Goal: Find specific page/section: Find specific page/section

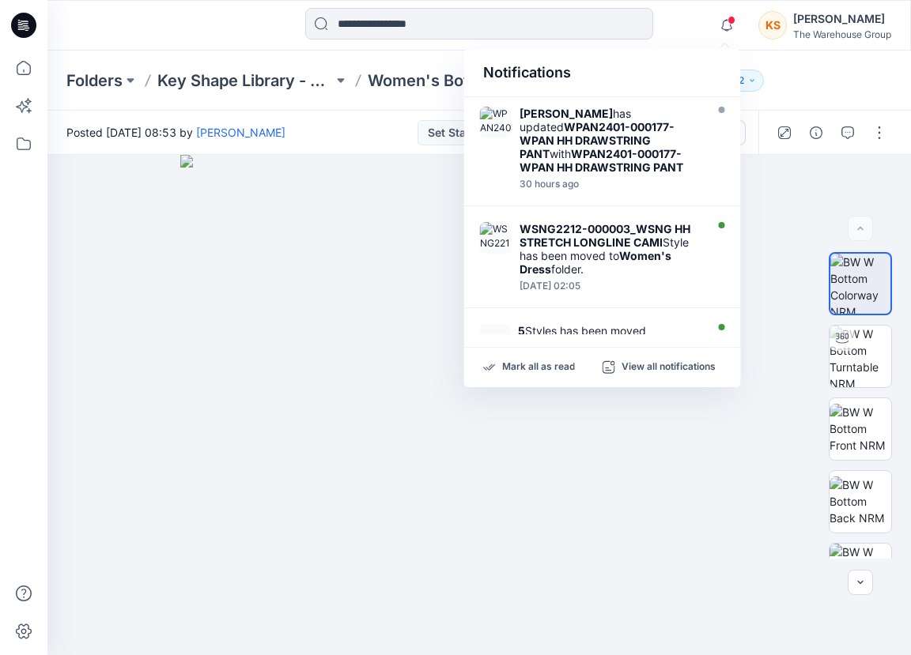
click at [226, 340] on img at bounding box center [479, 405] width 598 height 500
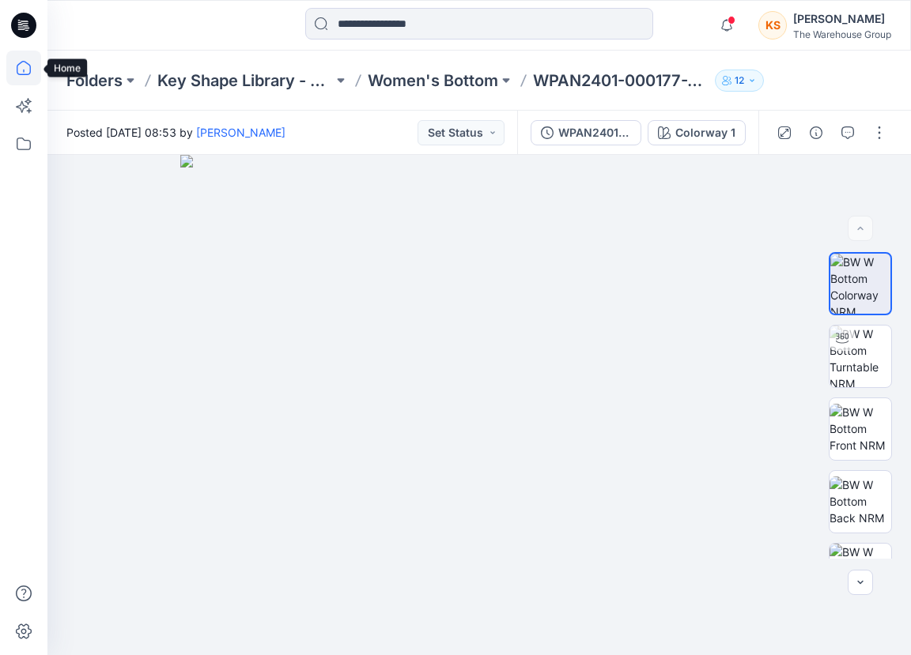
click at [24, 66] on icon at bounding box center [23, 68] width 35 height 35
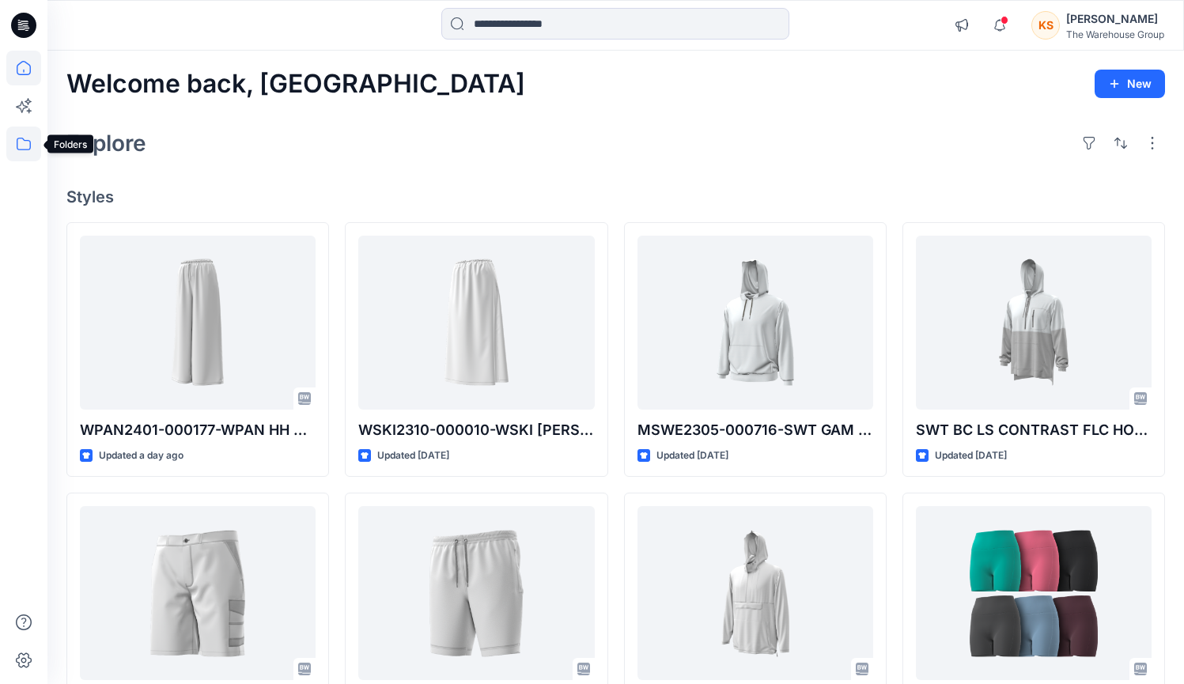
click at [9, 134] on icon at bounding box center [23, 144] width 35 height 35
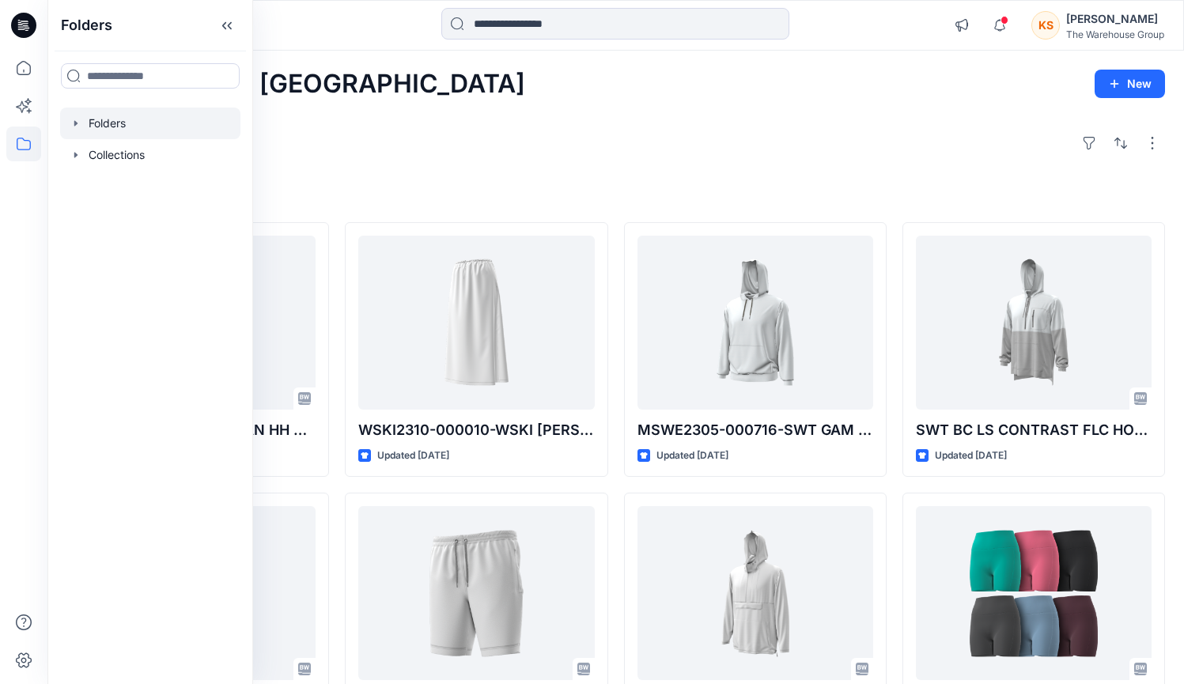
click at [137, 116] on div at bounding box center [150, 124] width 180 height 32
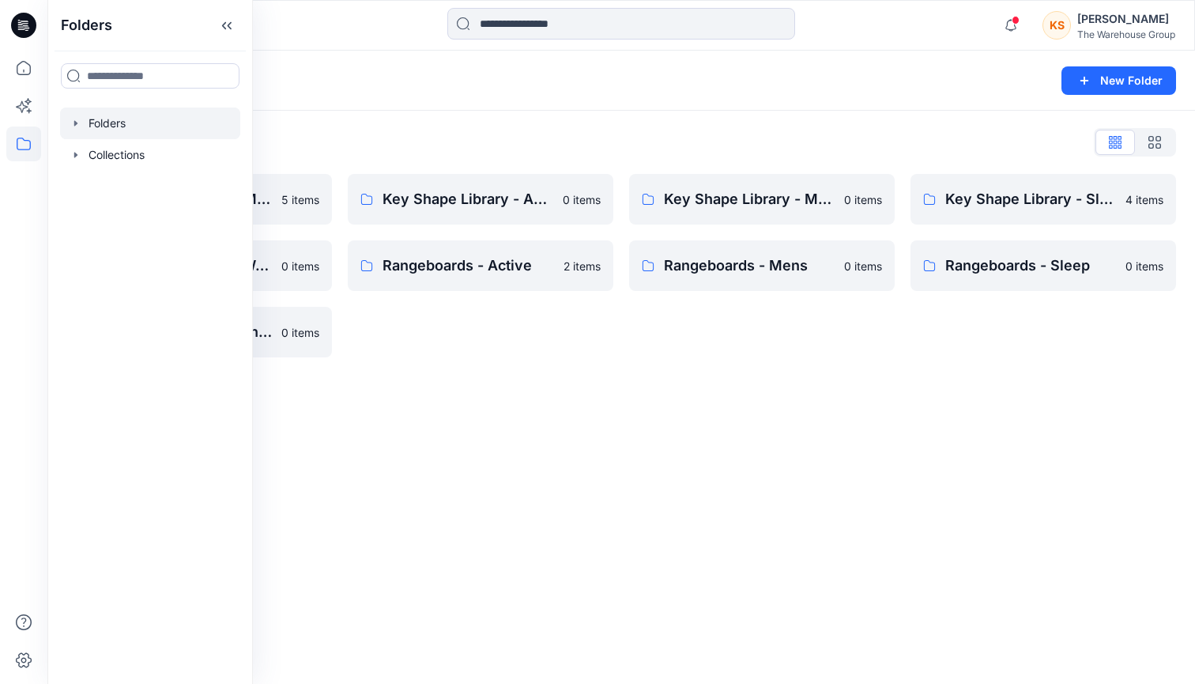
click at [580, 442] on div "Folders New Folder Folders List AW26 Development Mens New 5 items Key Shape Lib…" at bounding box center [621, 367] width 1148 height 633
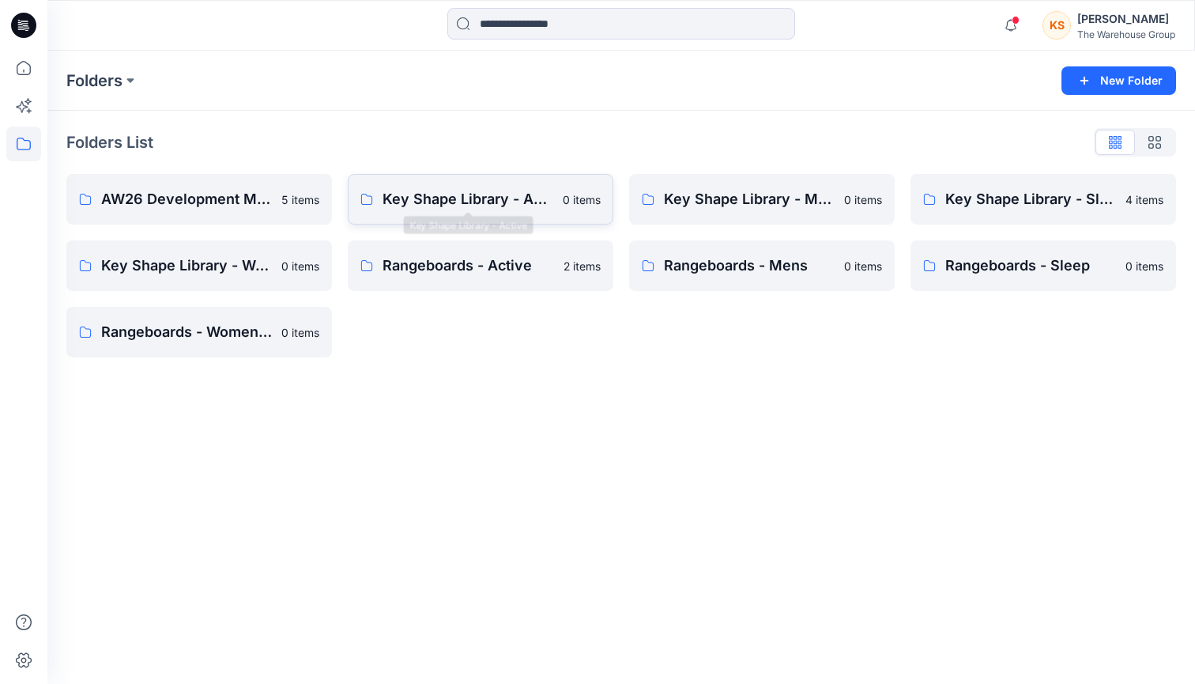
click at [500, 205] on p "Key Shape Library - Active" at bounding box center [468, 199] width 171 height 22
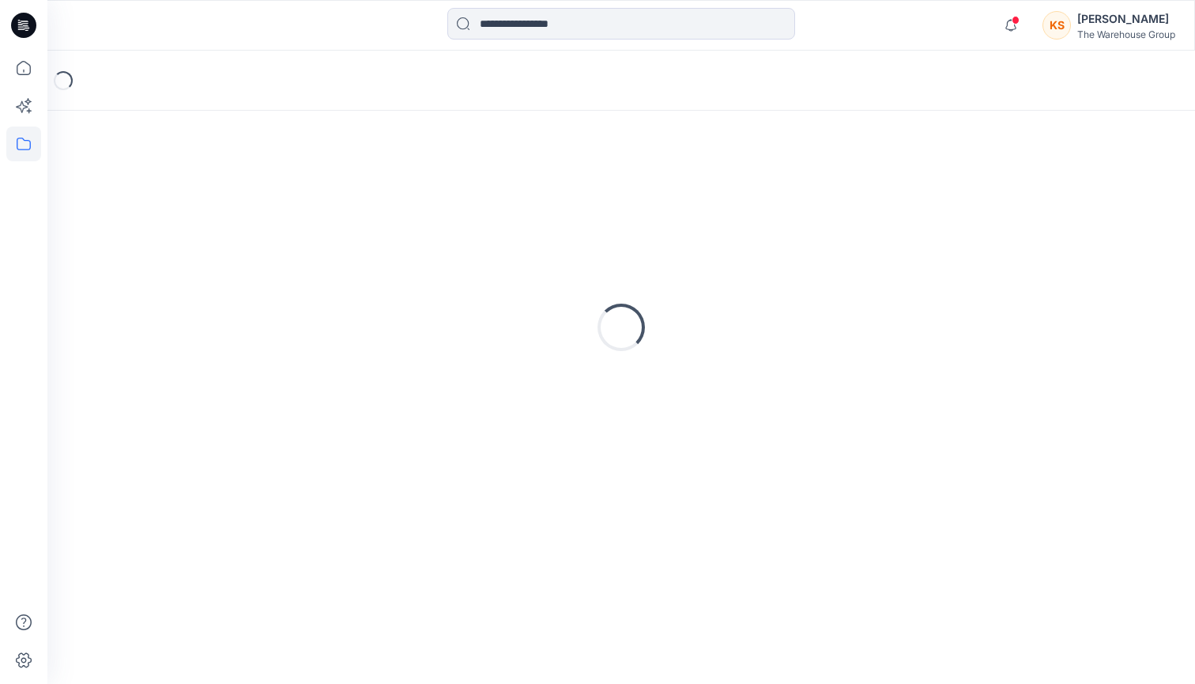
click at [500, 205] on div "Loading..." at bounding box center [621, 327] width 1110 height 395
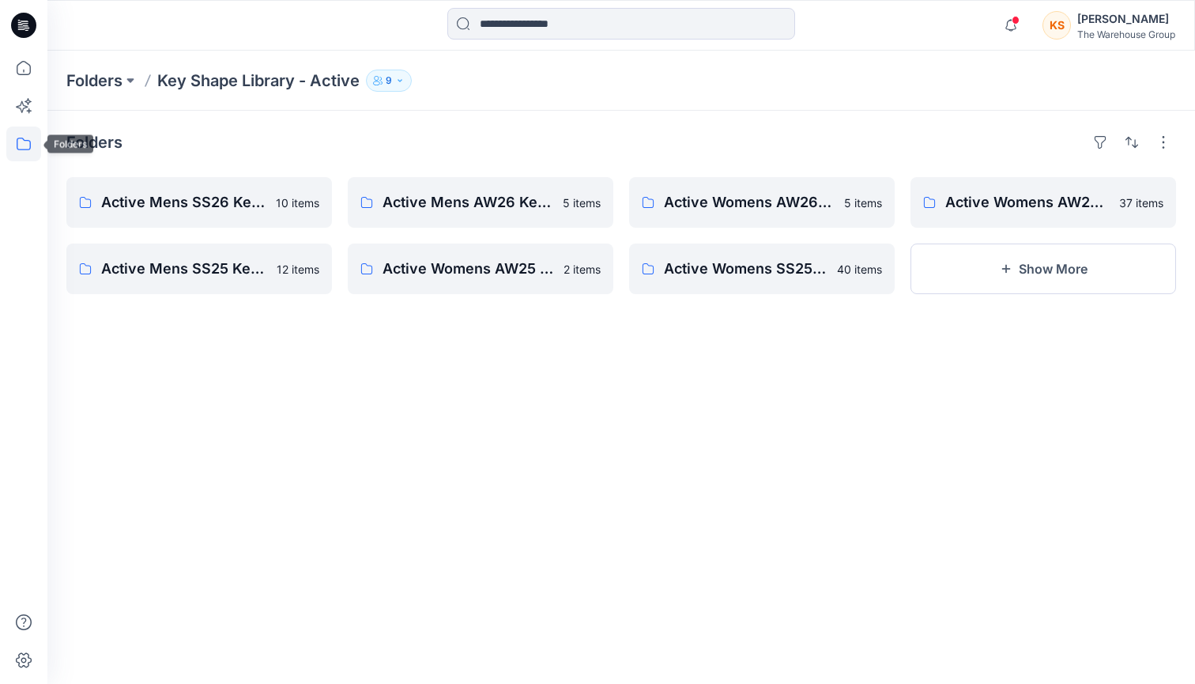
click at [18, 149] on icon at bounding box center [24, 144] width 14 height 13
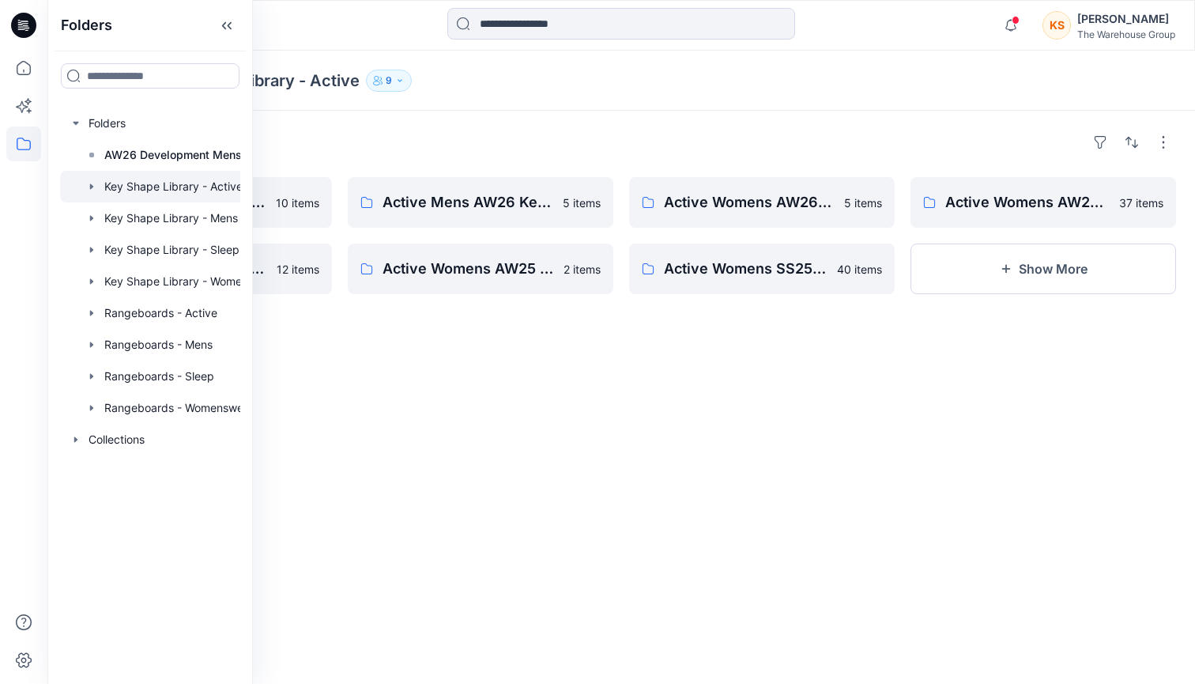
click at [86, 183] on icon "button" at bounding box center [91, 186] width 13 height 13
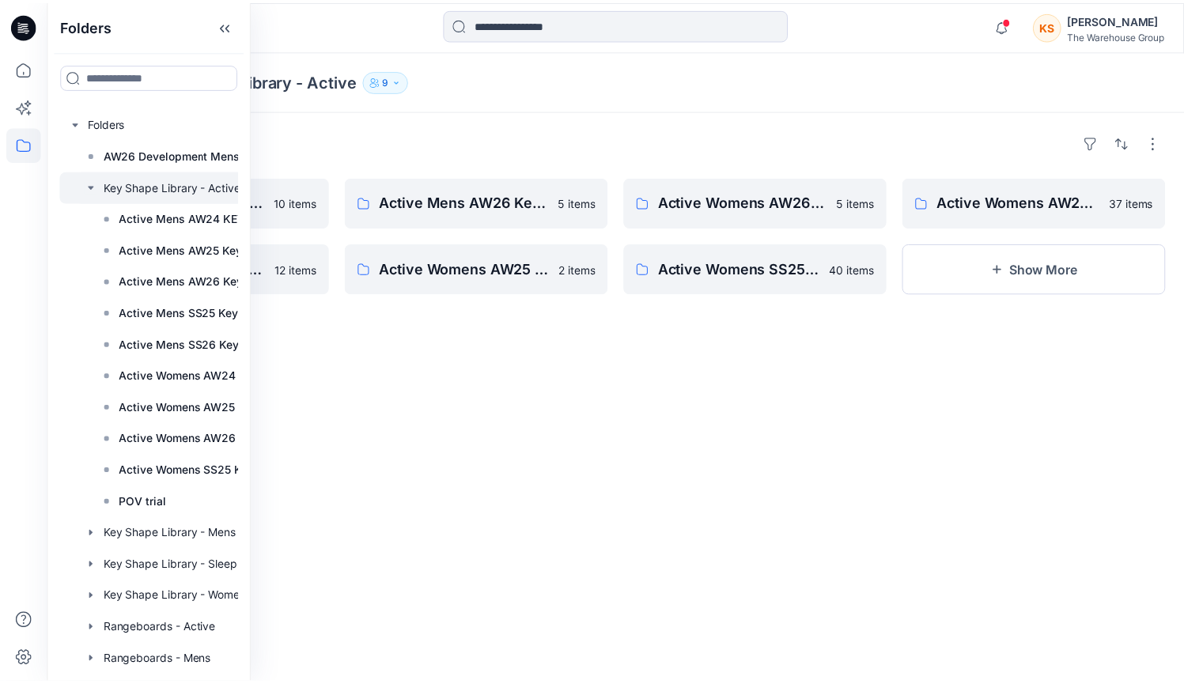
scroll to position [91, 0]
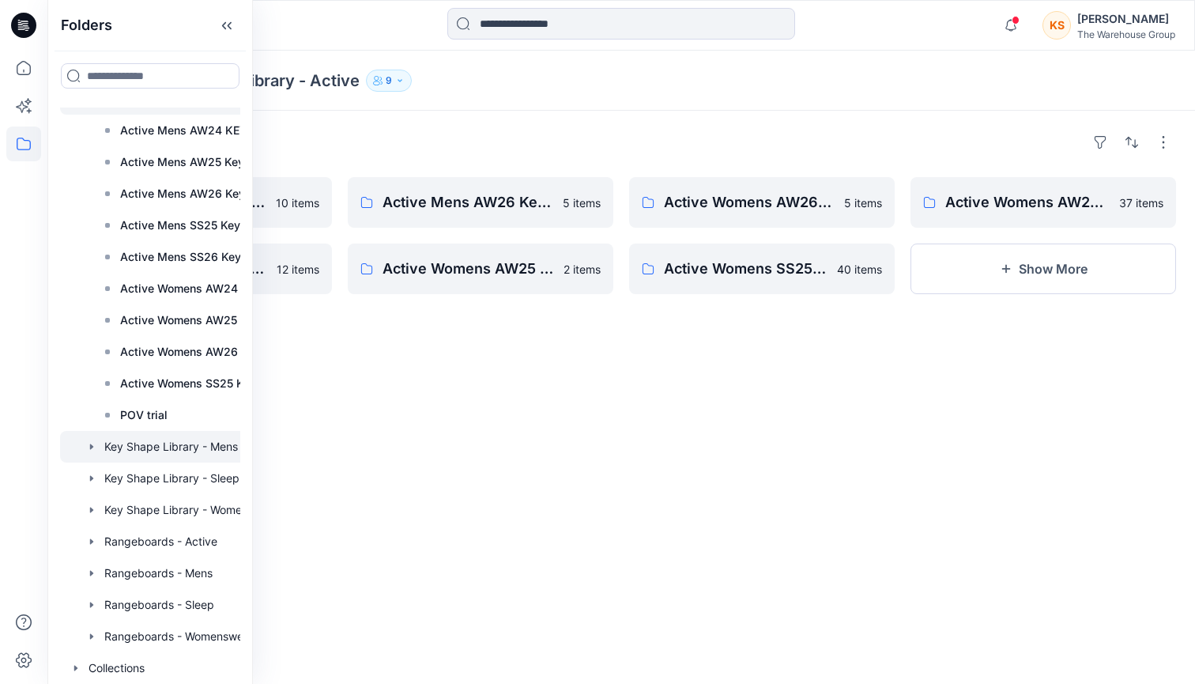
click at [92, 444] on icon "button" at bounding box center [91, 447] width 3 height 6
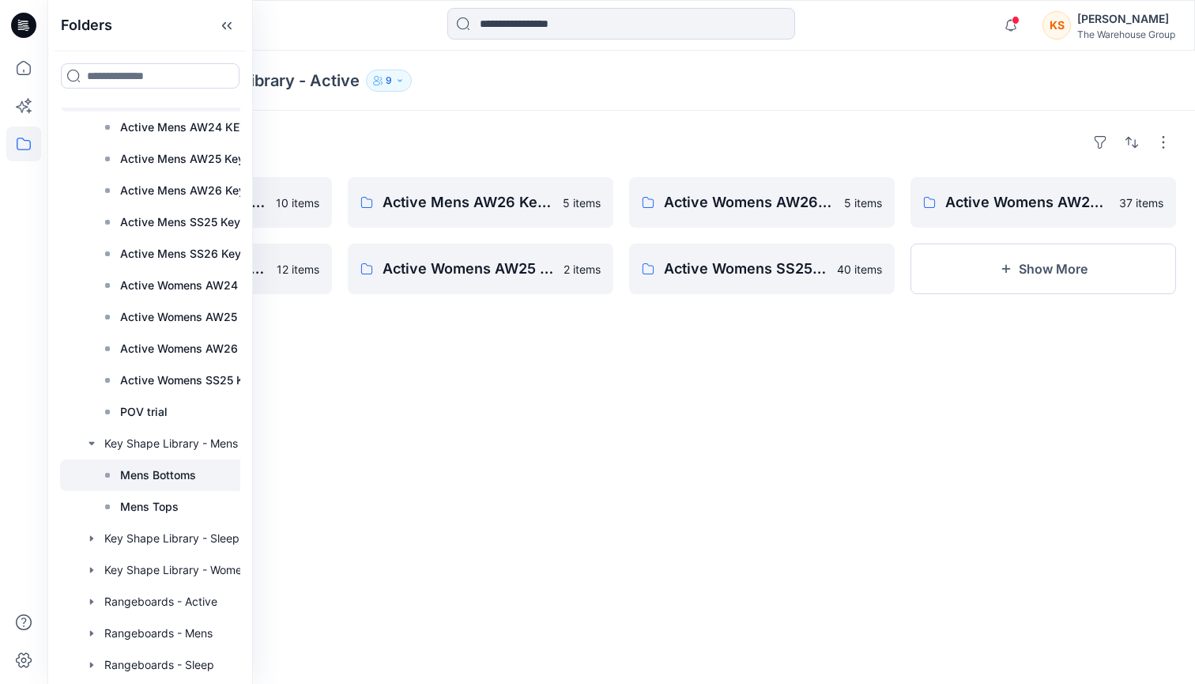
click at [169, 479] on p "Mens Bottoms" at bounding box center [158, 475] width 76 height 19
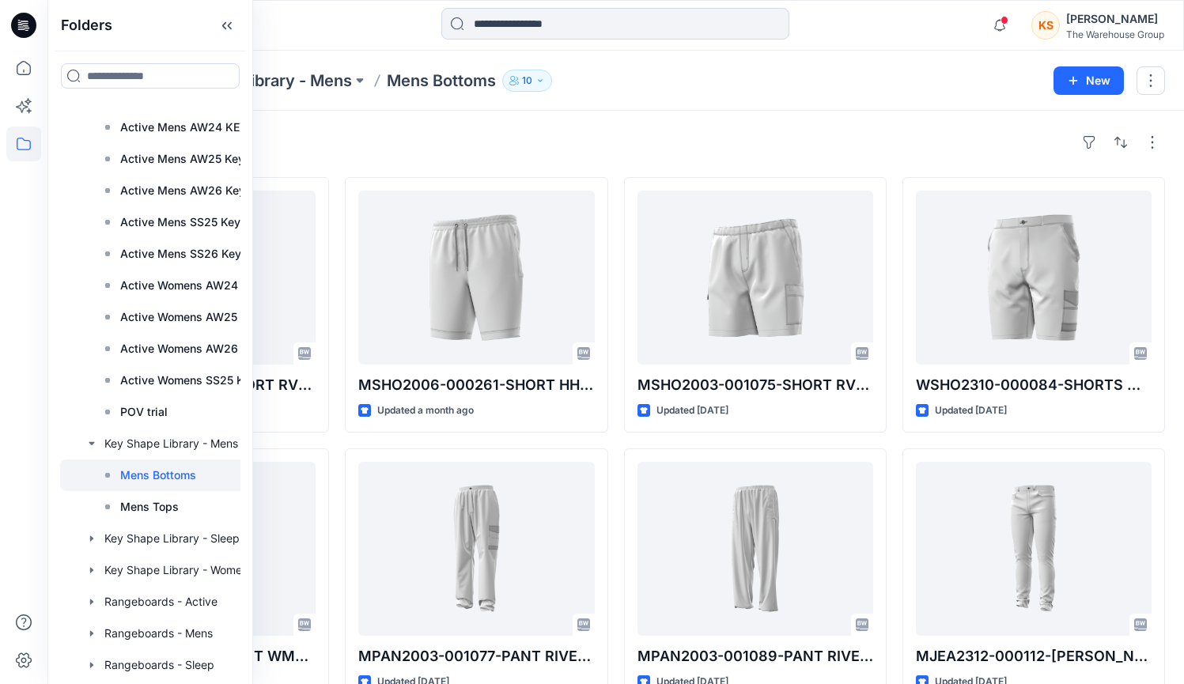
click at [644, 126] on div "Styles MSHO2003-001074-SHORT RVT UTILITY PS Updated [DATE] WPAN2310-000081-PANT…" at bounding box center [615, 580] width 1136 height 939
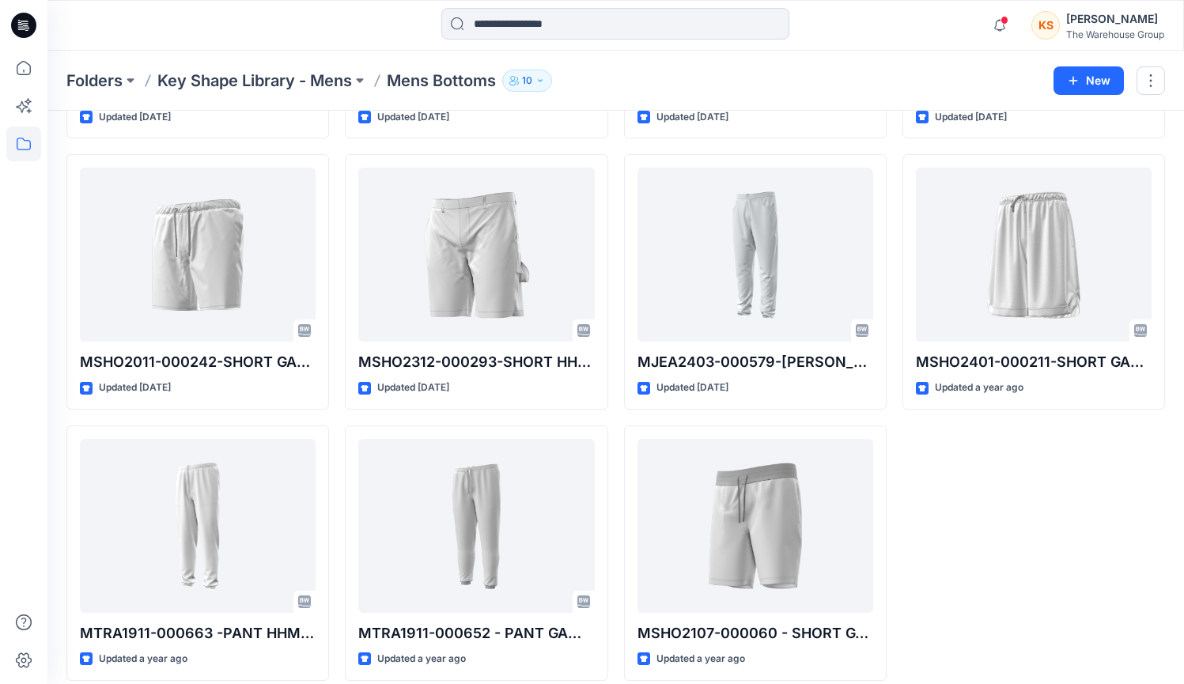
scroll to position [2732, 0]
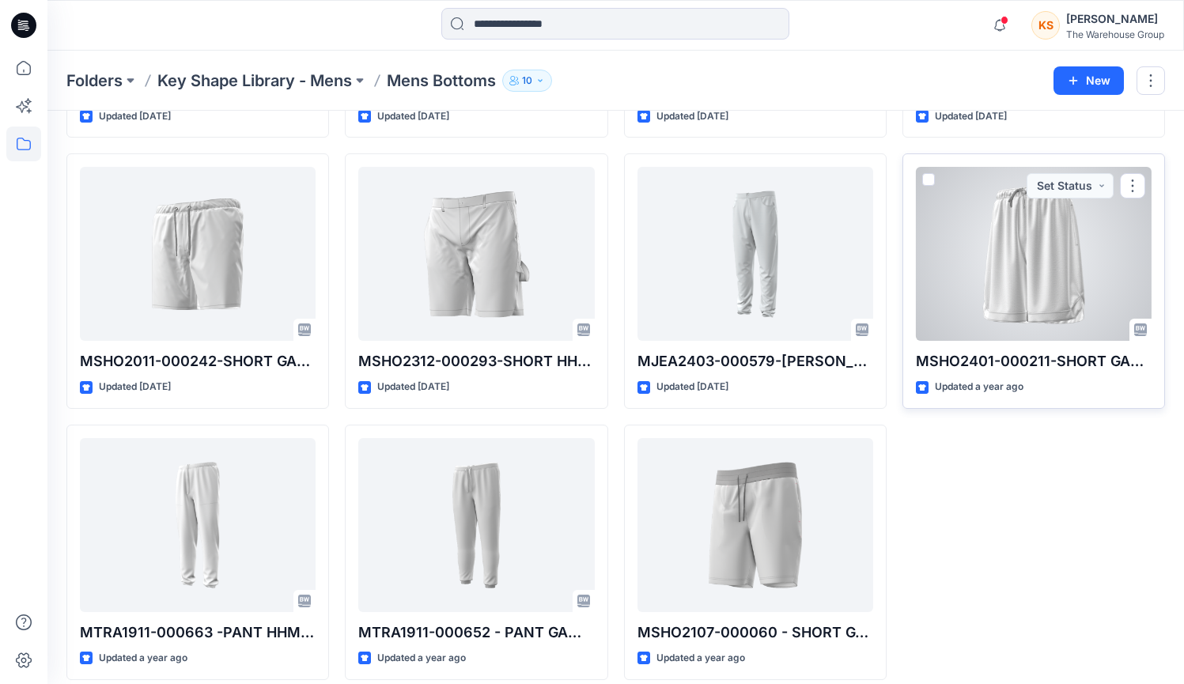
click at [910, 249] on div at bounding box center [1034, 254] width 236 height 174
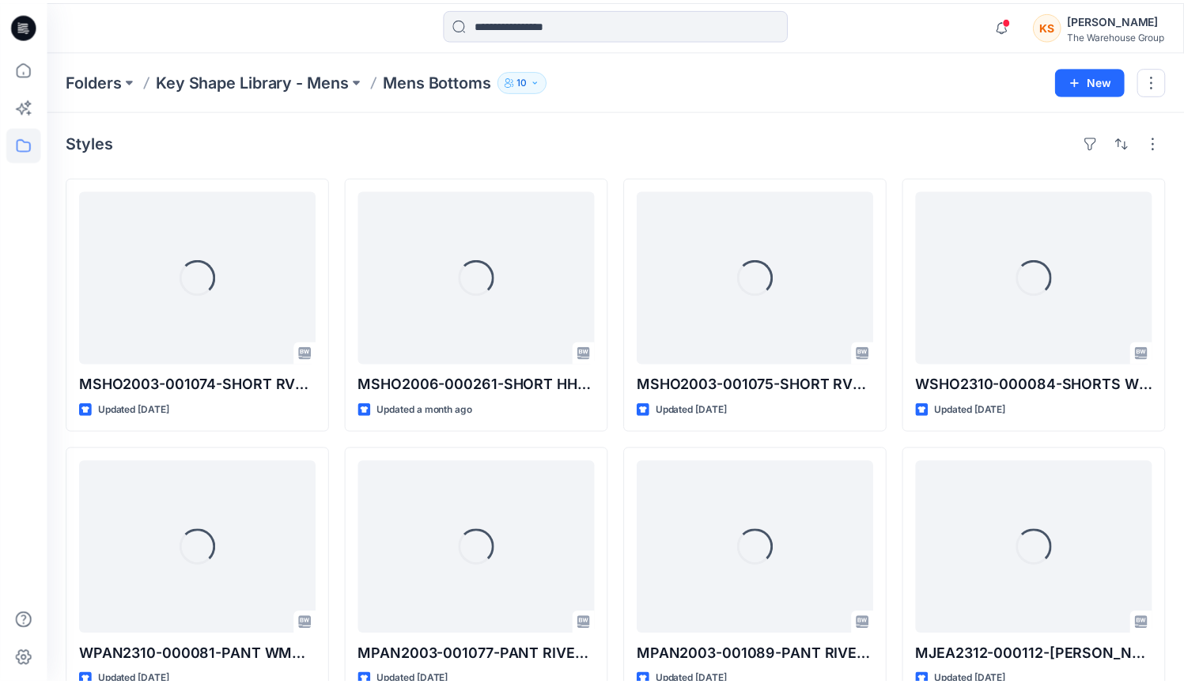
scroll to position [2732, 0]
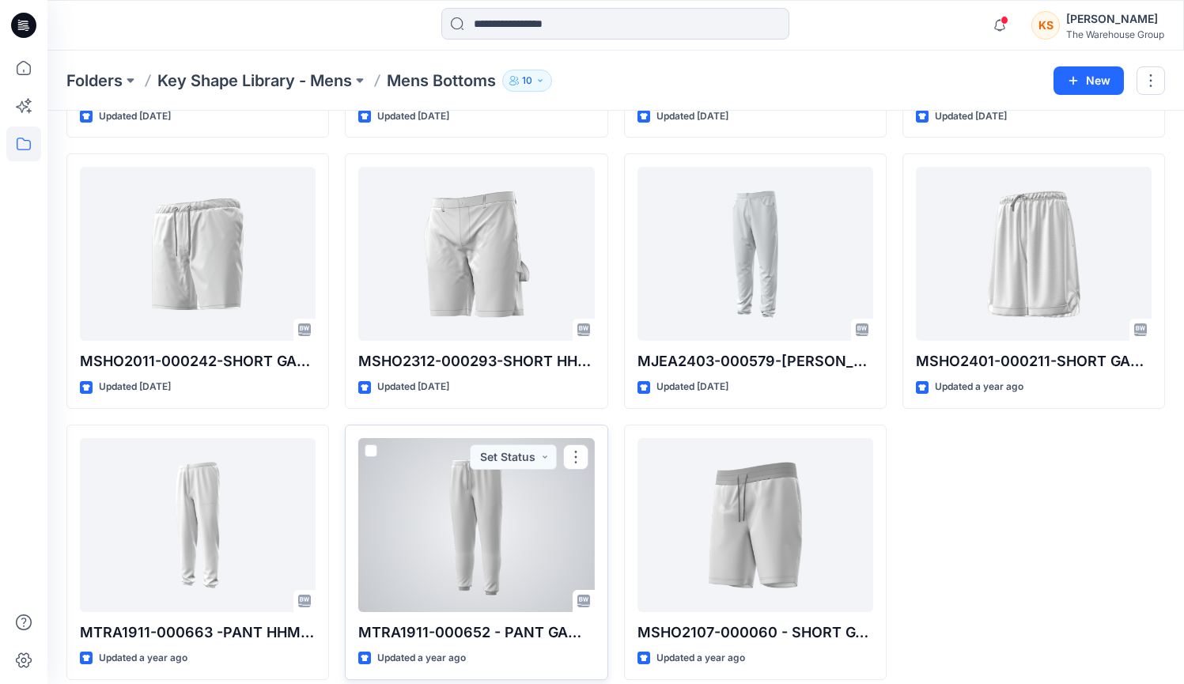
click at [487, 502] on div at bounding box center [476, 525] width 236 height 174
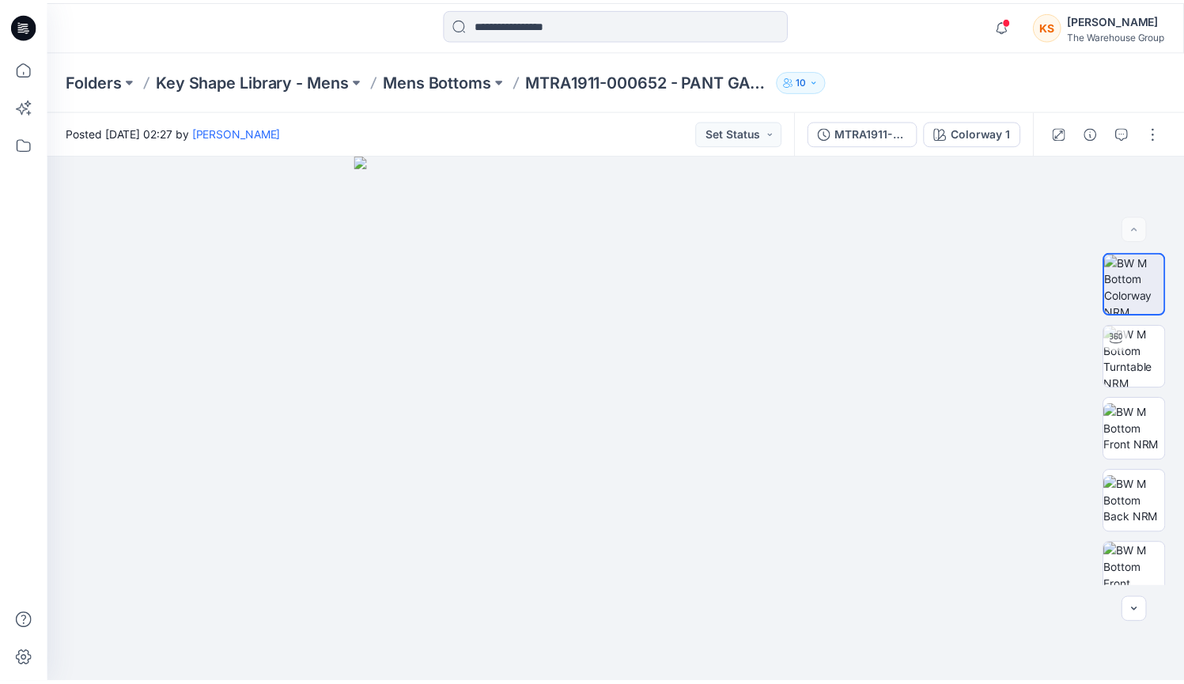
scroll to position [2732, 0]
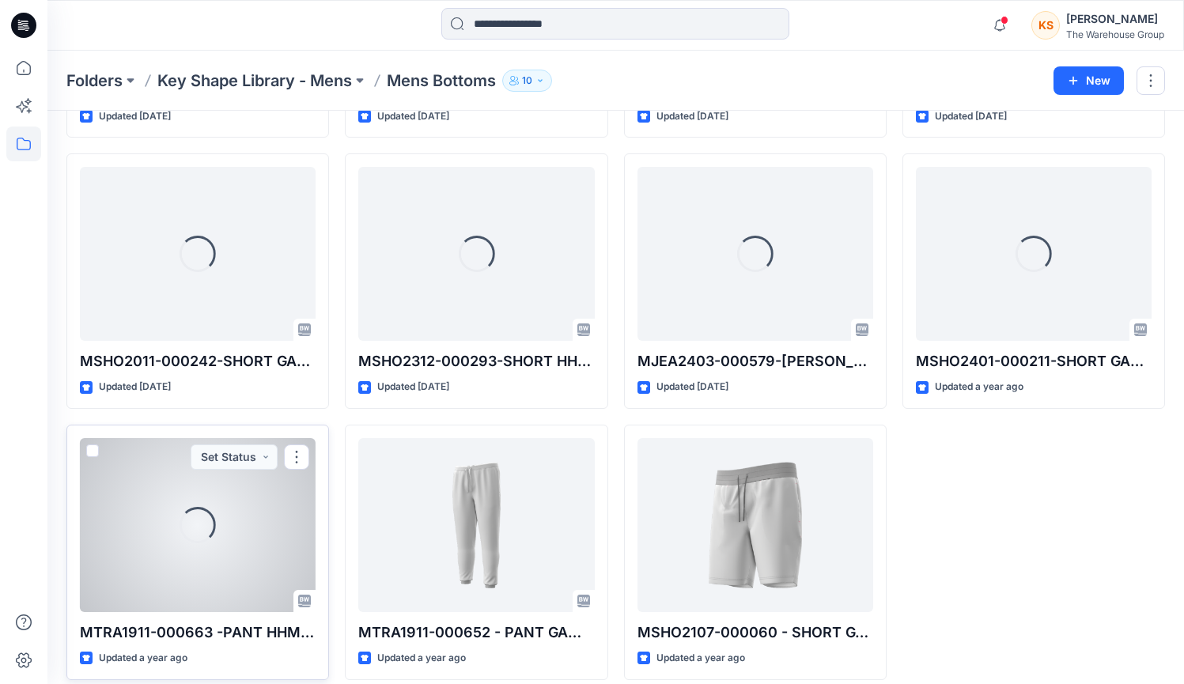
click at [196, 483] on div "Loading..." at bounding box center [198, 525] width 236 height 174
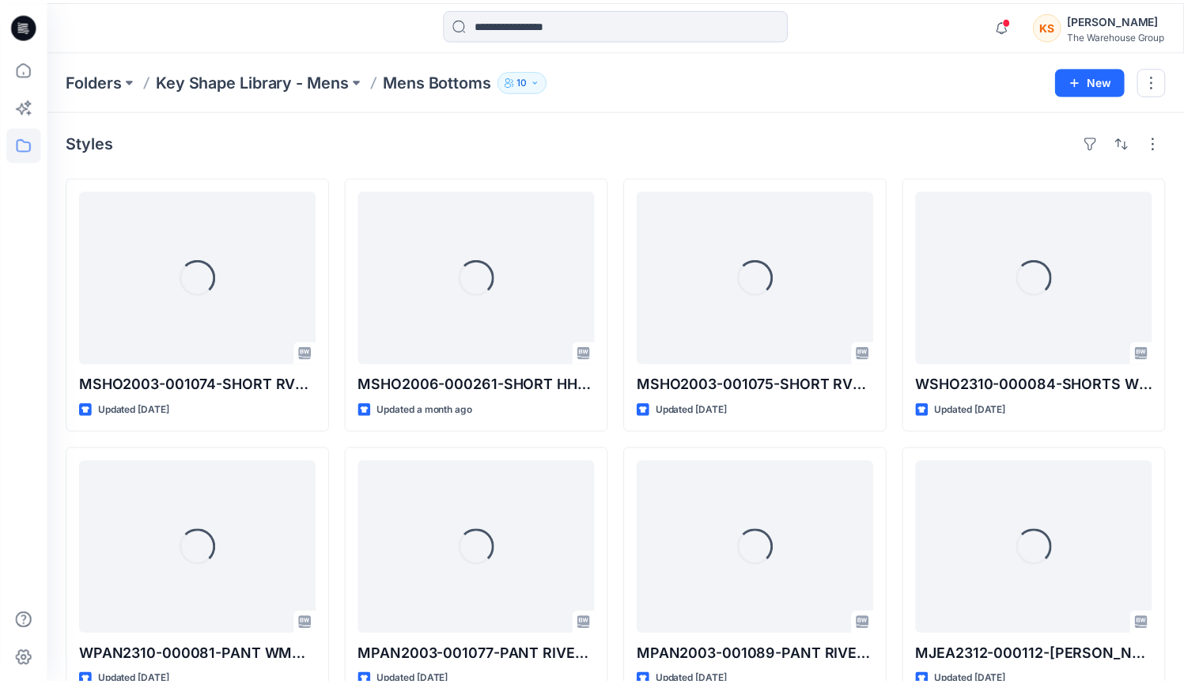
scroll to position [2732, 0]
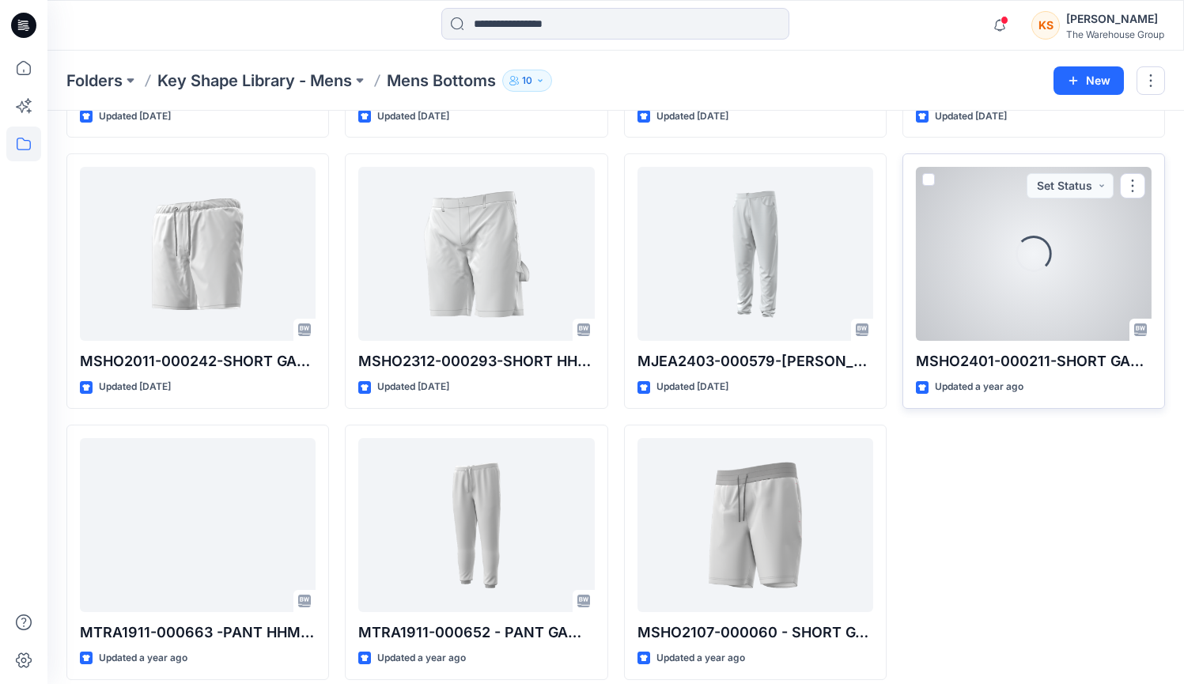
click at [910, 303] on div "Loading..." at bounding box center [1034, 254] width 236 height 174
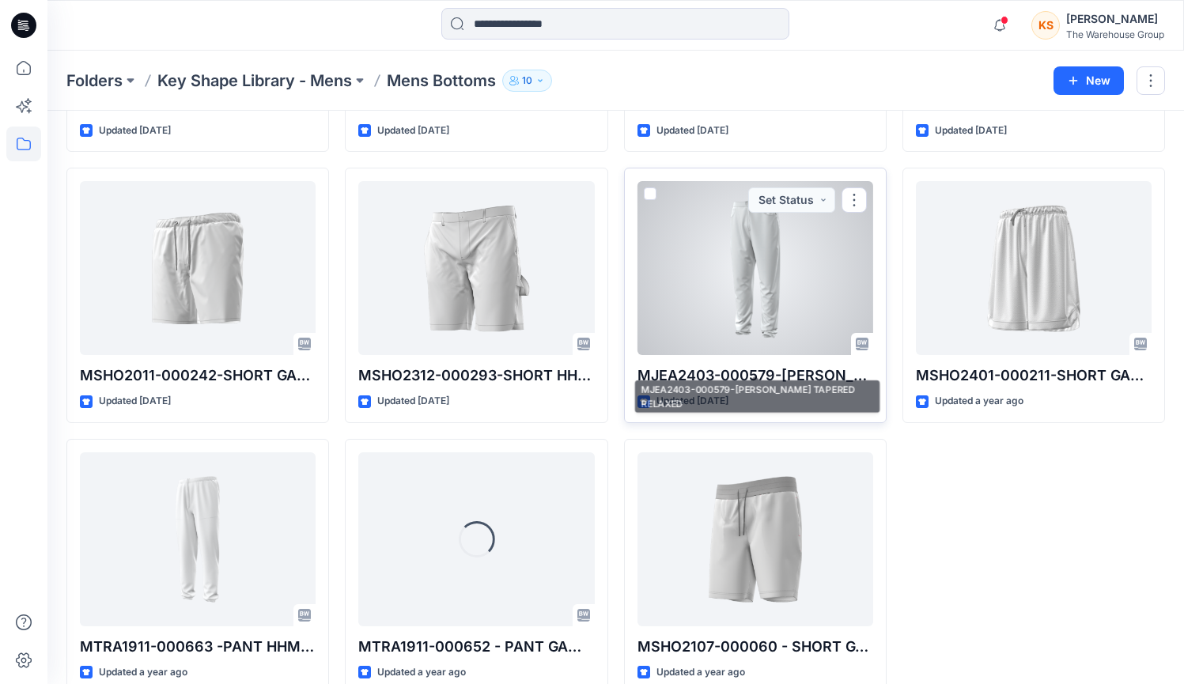
scroll to position [2714, 0]
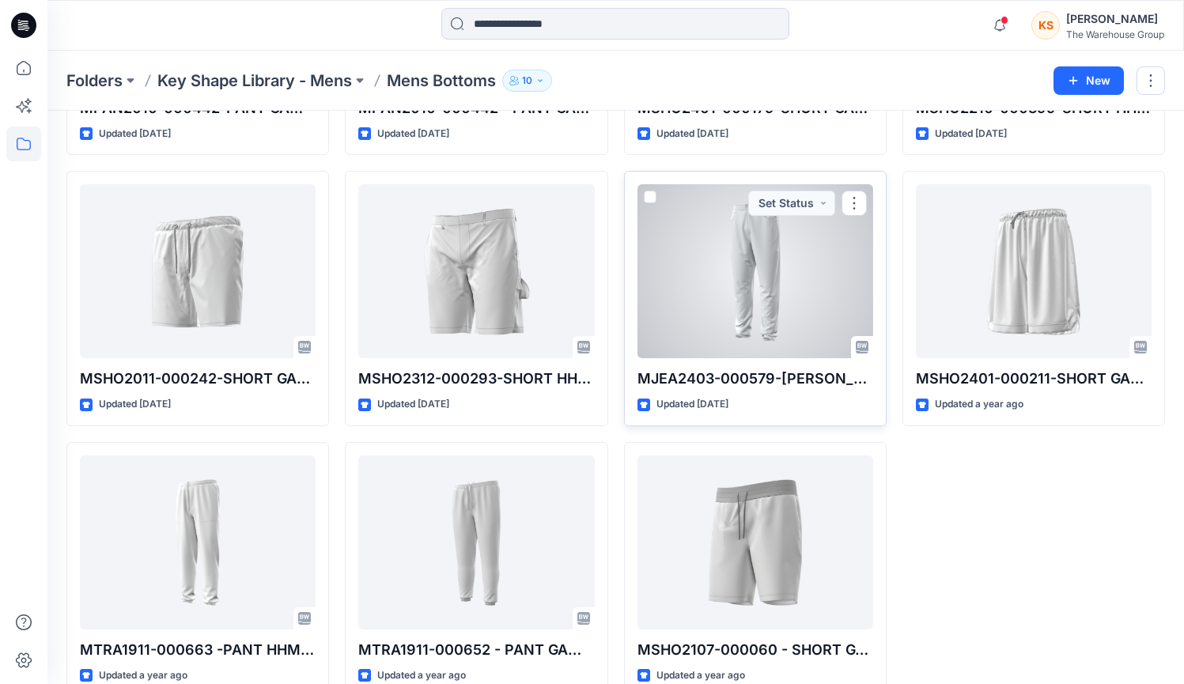
click at [757, 289] on div at bounding box center [755, 271] width 236 height 174
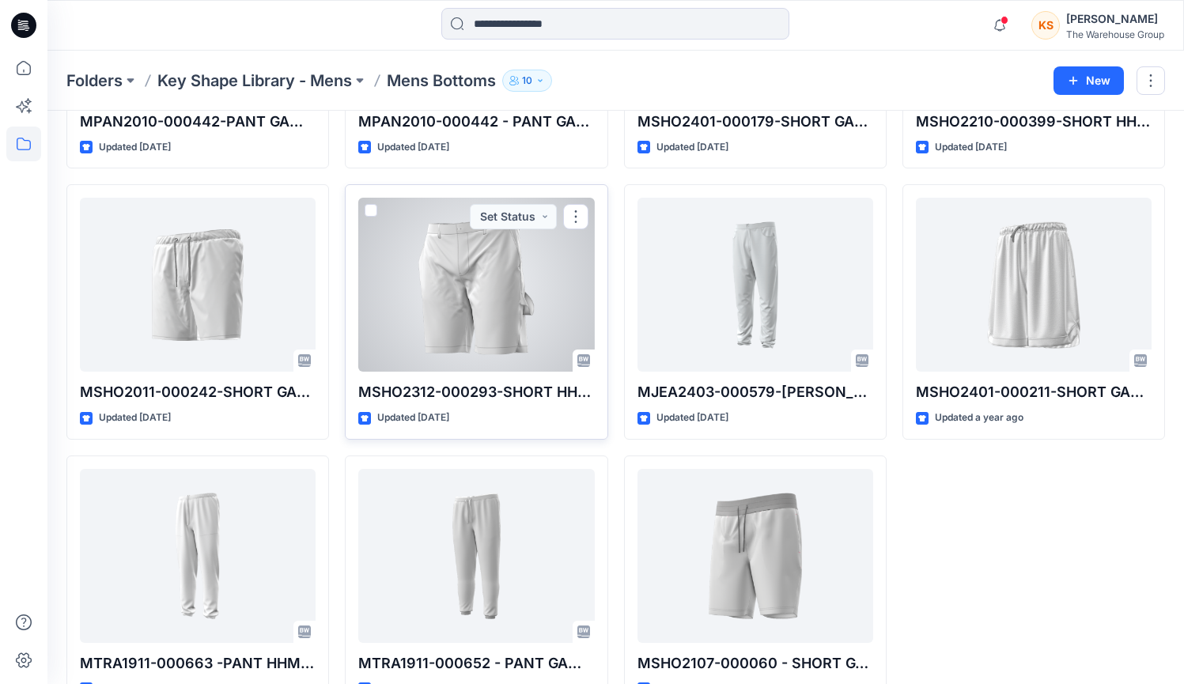
scroll to position [2698, 0]
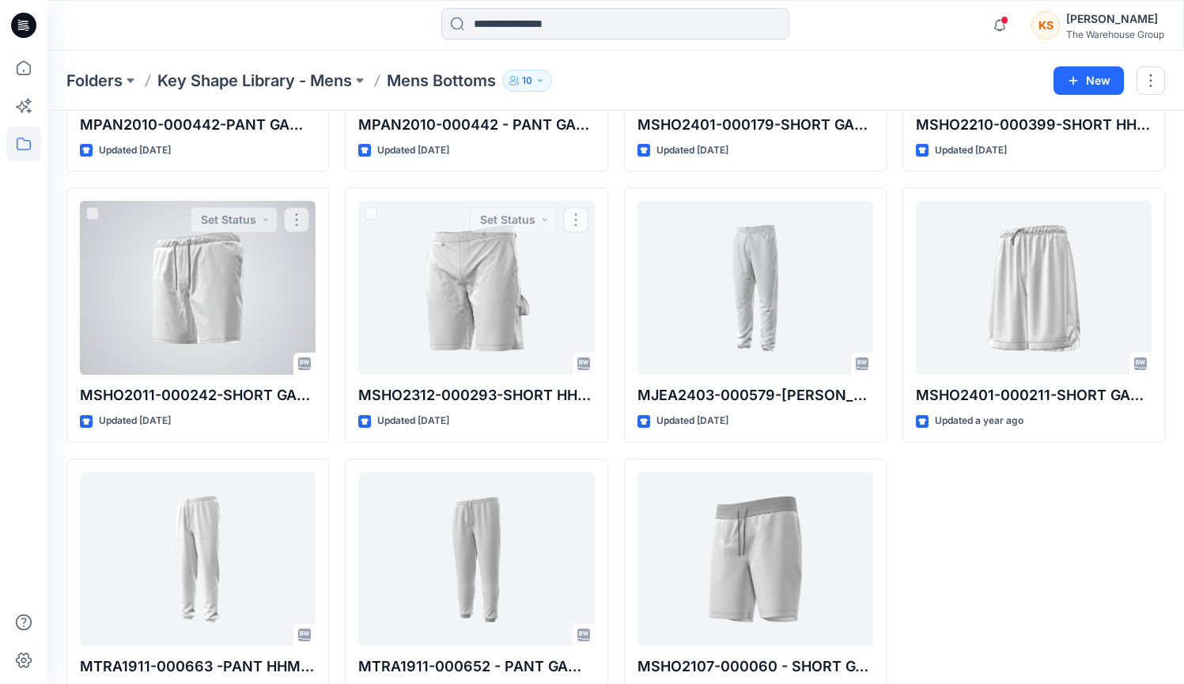
click at [213, 285] on div at bounding box center [198, 288] width 236 height 174
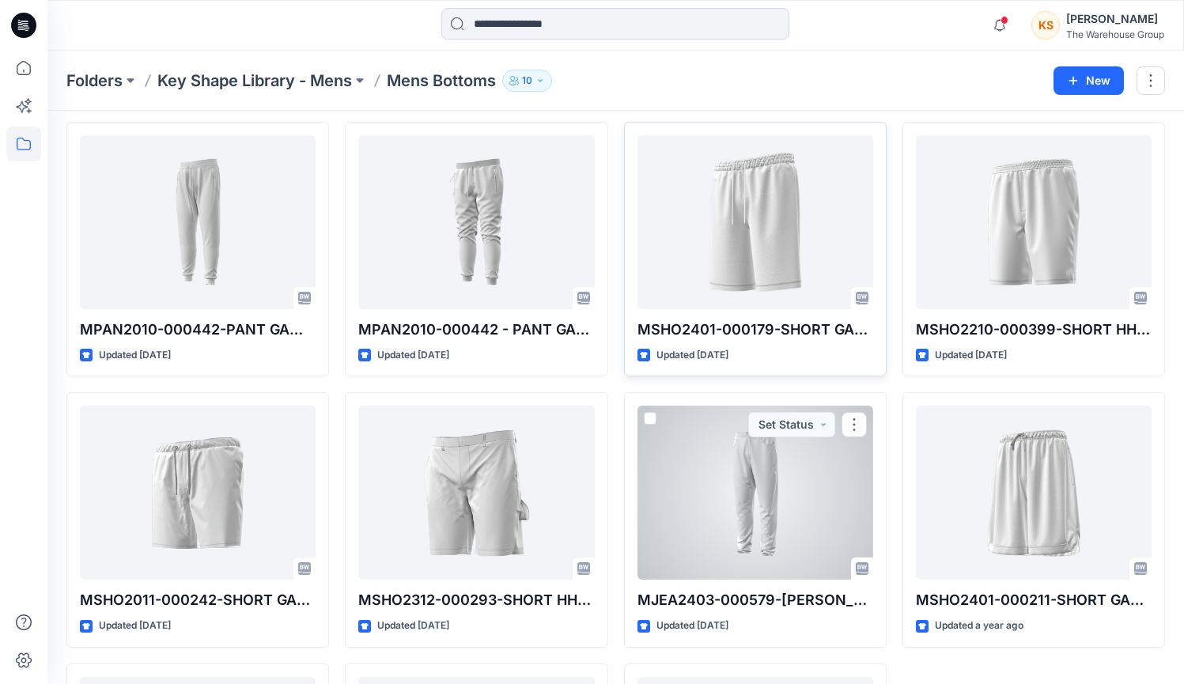
scroll to position [2433, 0]
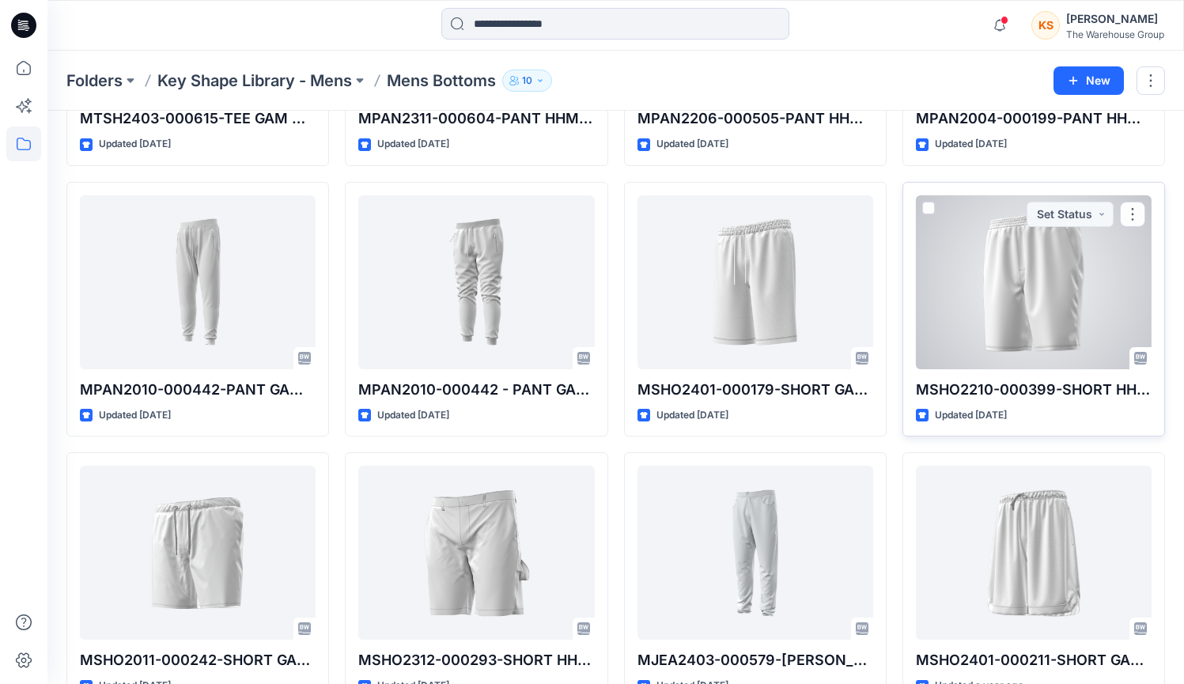
click at [910, 247] on div at bounding box center [1034, 282] width 236 height 174
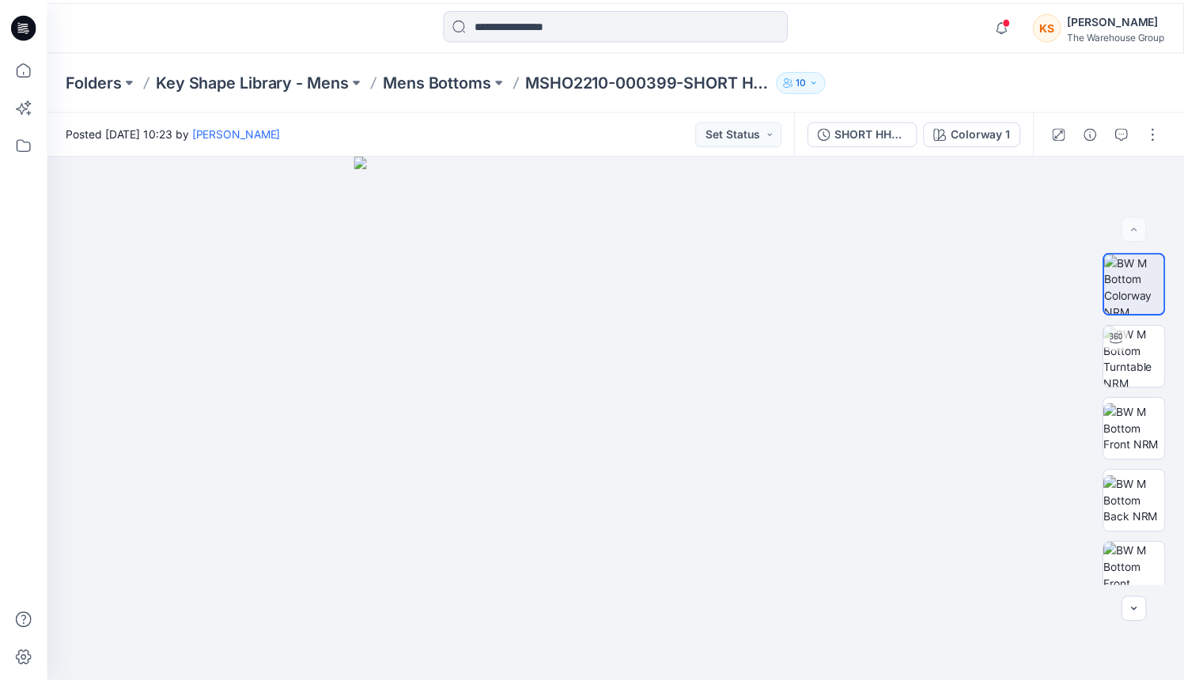
scroll to position [2433, 0]
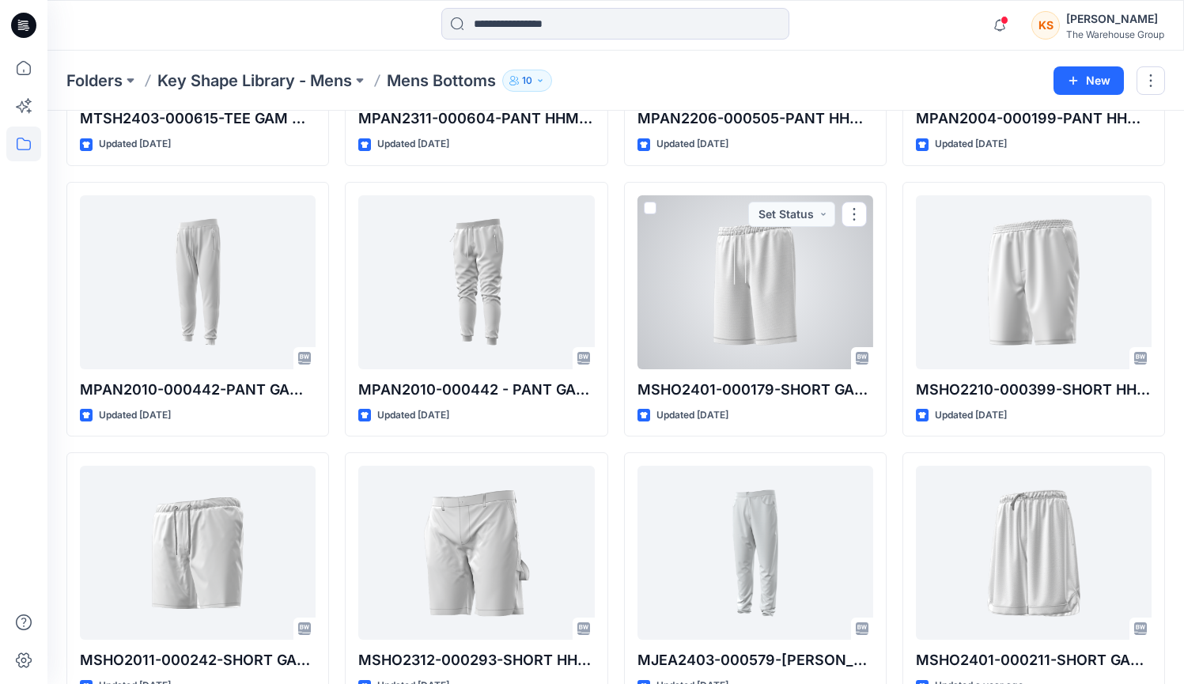
click at [775, 285] on div at bounding box center [755, 282] width 236 height 174
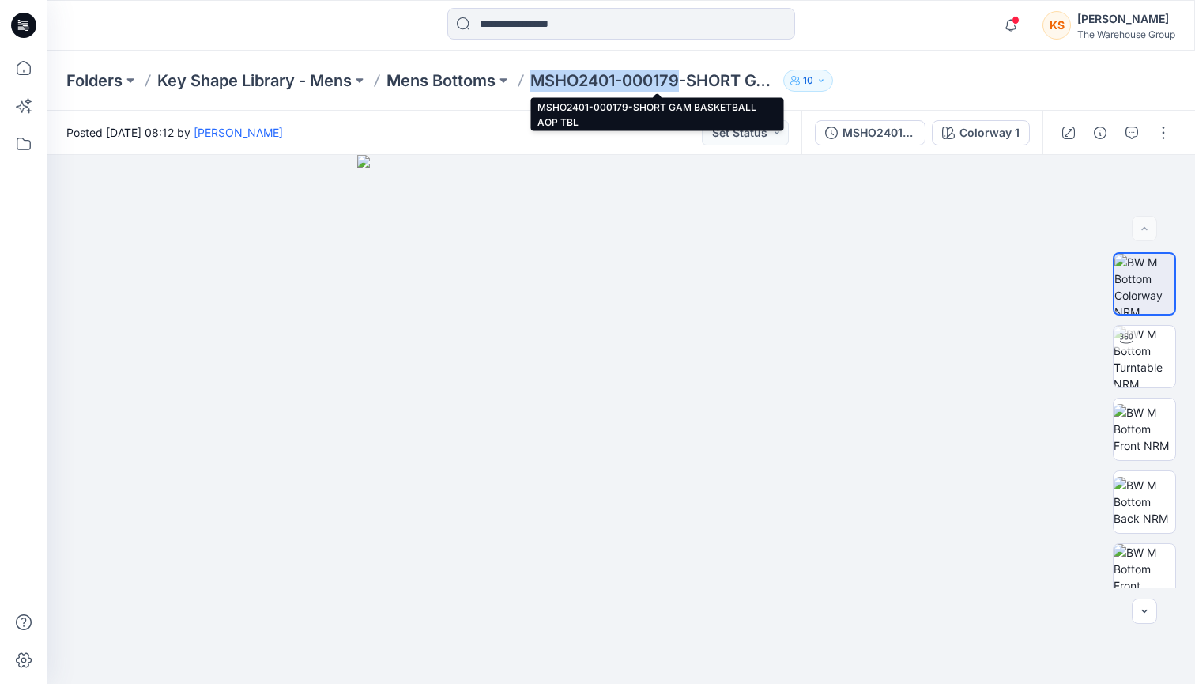
drag, startPoint x: 527, startPoint y: 81, endPoint x: 683, endPoint y: 83, distance: 156.6
click at [683, 83] on div "Folders Key Shape Library - Mens Mens Bottoms MSHO2401-000179-SHORT GAM BASKETB…" at bounding box center [559, 81] width 987 height 22
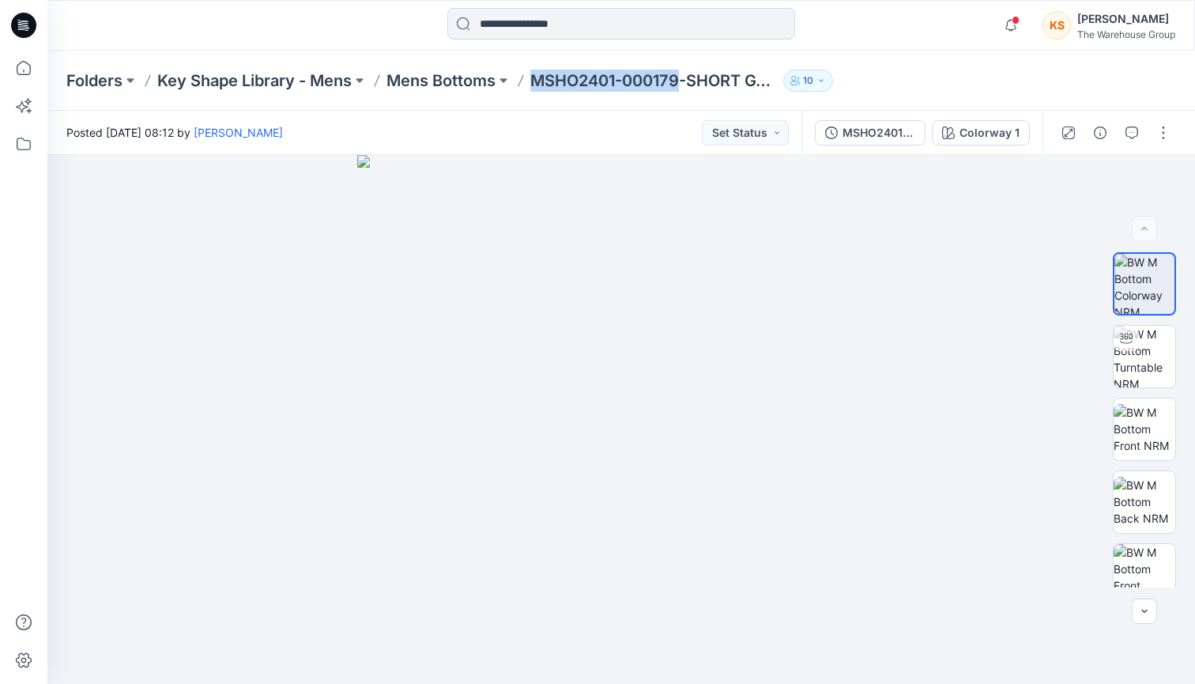
copy p "MSHO2401-000179"
click at [19, 66] on icon at bounding box center [23, 68] width 35 height 35
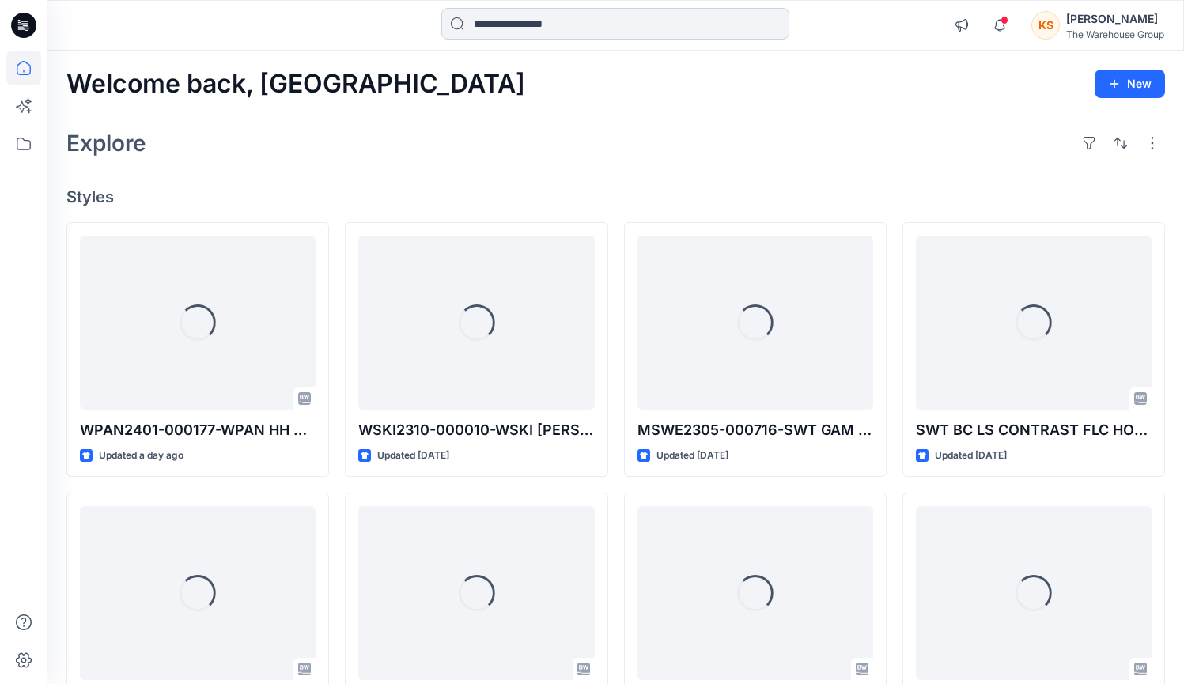
click at [553, 35] on input at bounding box center [615, 24] width 348 height 32
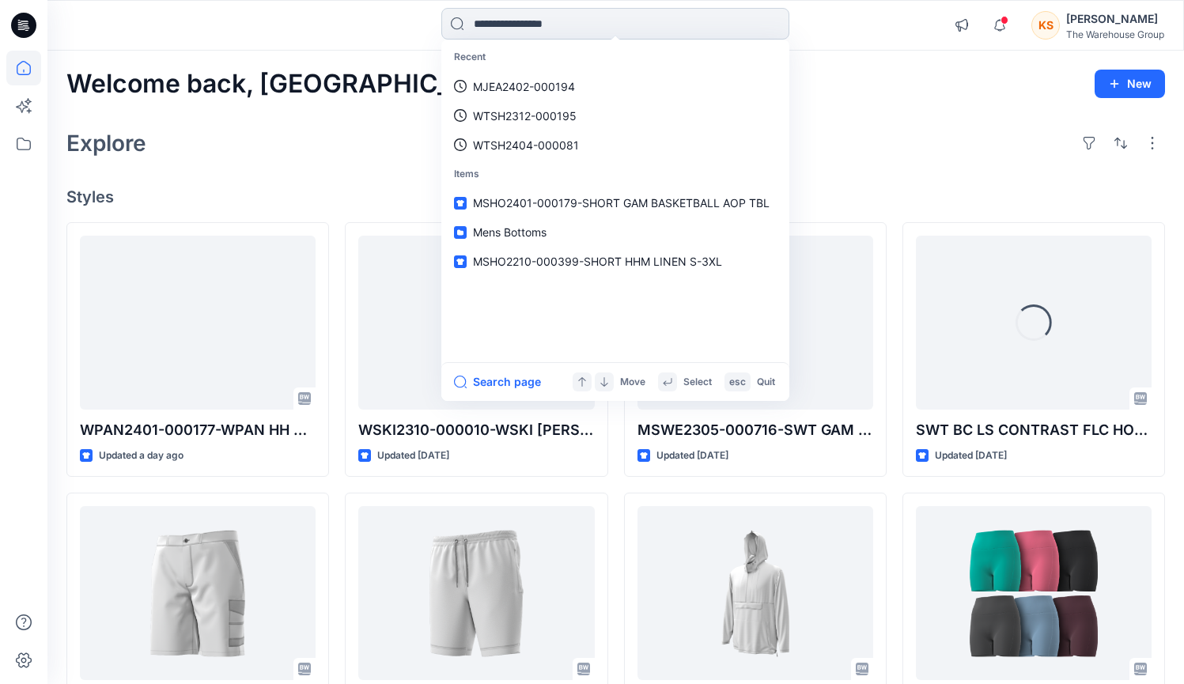
paste input "**********"
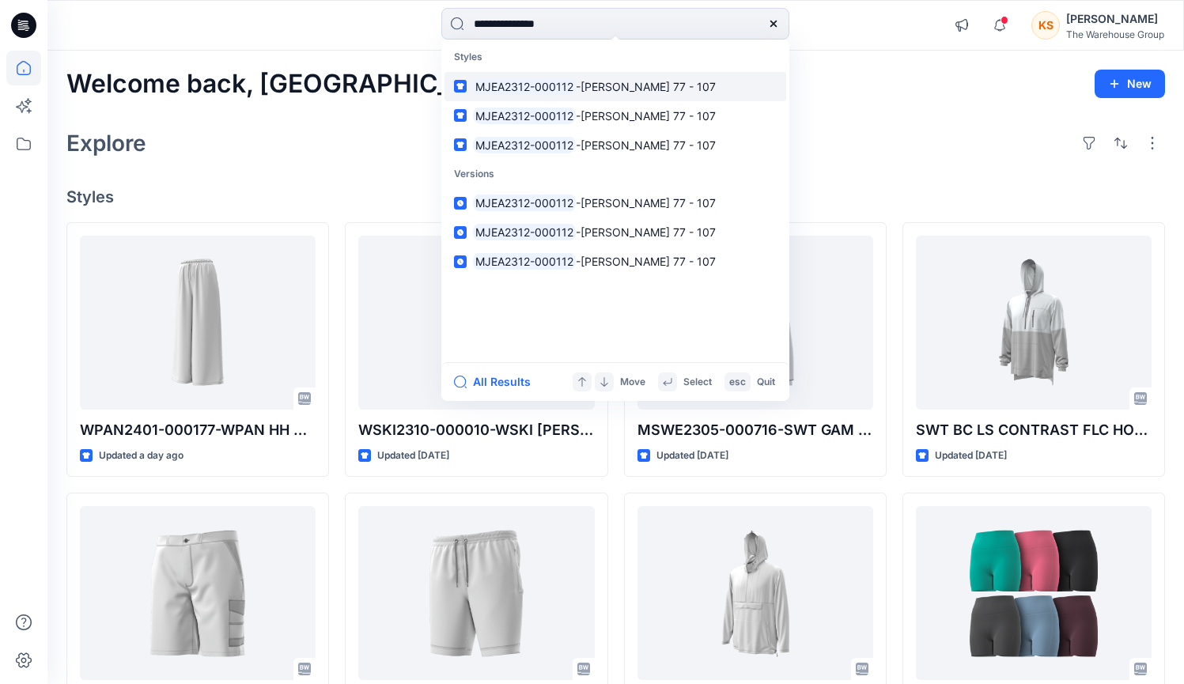
type input "**********"
click at [565, 76] on link "MJEA2312-000112 -[PERSON_NAME] HHM SLIM 77 - 107" at bounding box center [615, 86] width 342 height 29
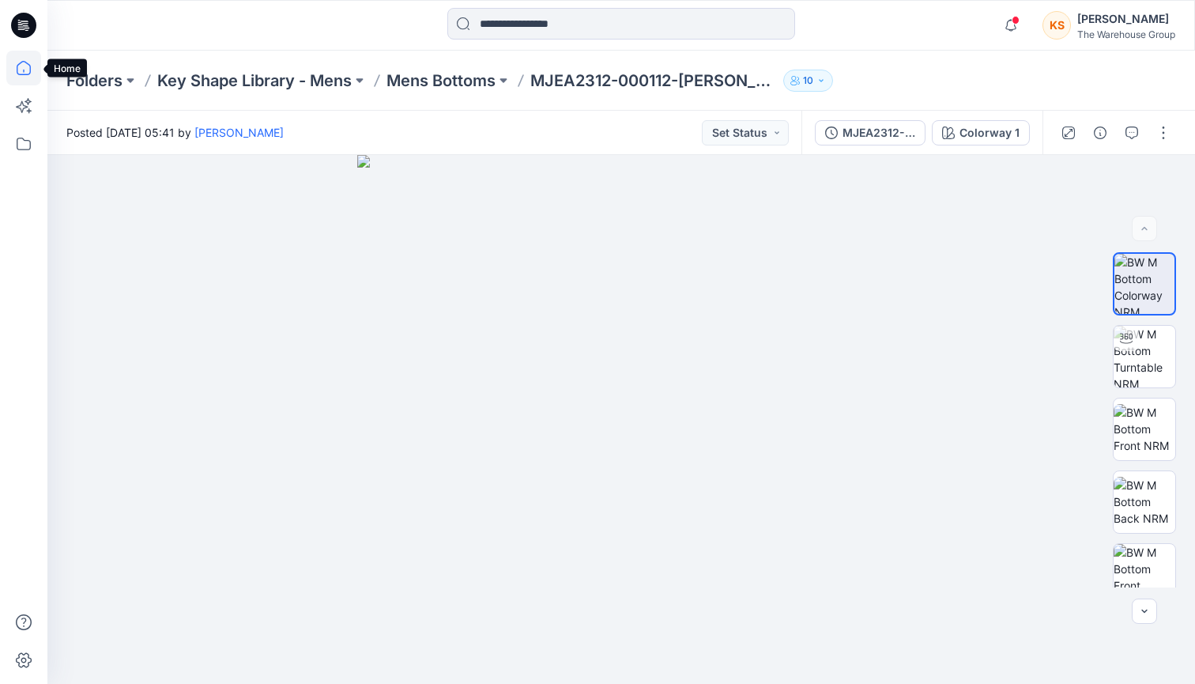
click at [10, 70] on icon at bounding box center [23, 68] width 35 height 35
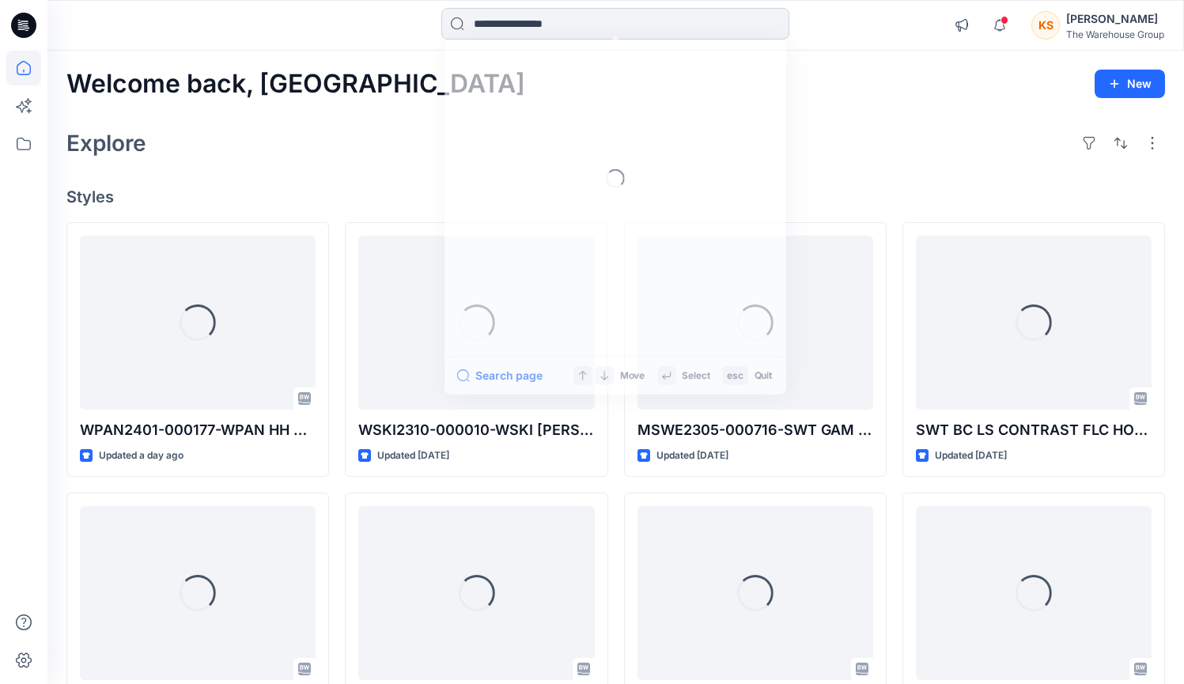
click at [498, 23] on input at bounding box center [615, 24] width 348 height 32
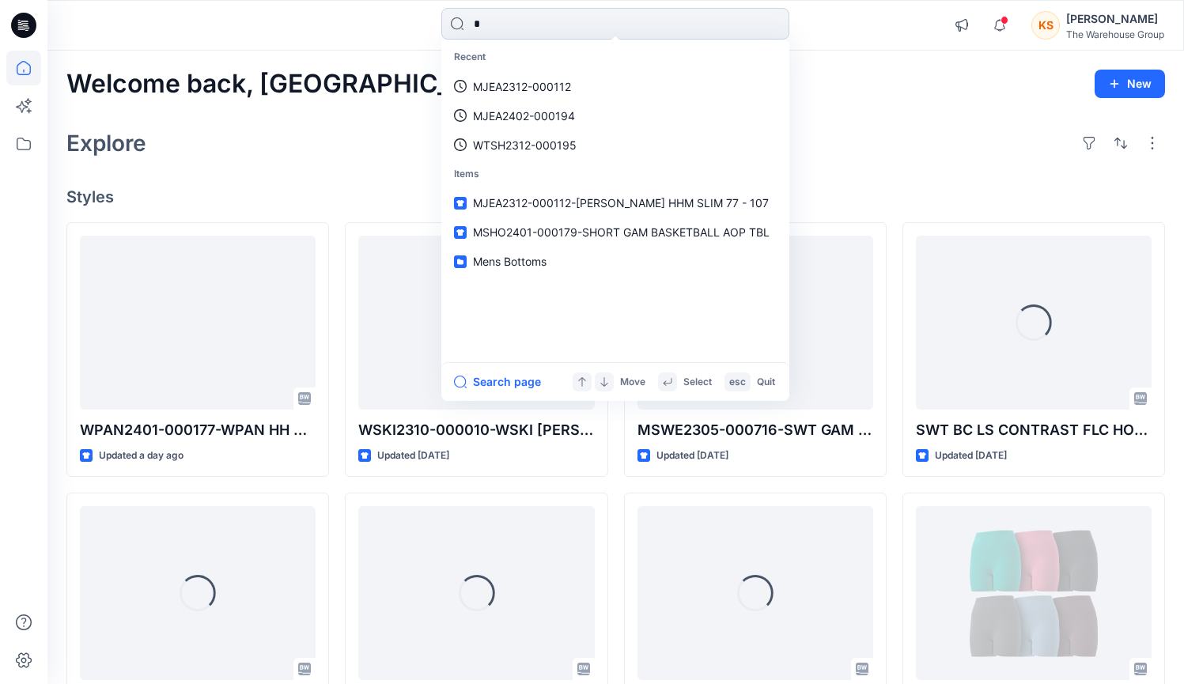
type input "**"
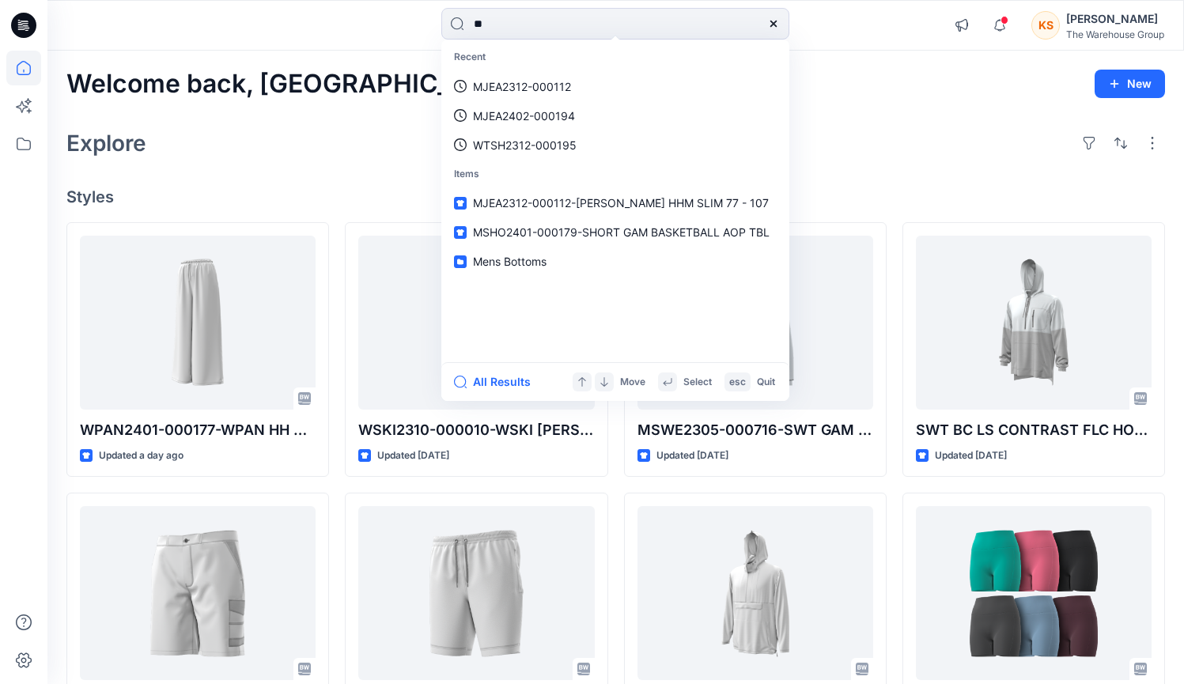
click at [774, 26] on icon at bounding box center [773, 23] width 13 height 13
paste input "**********"
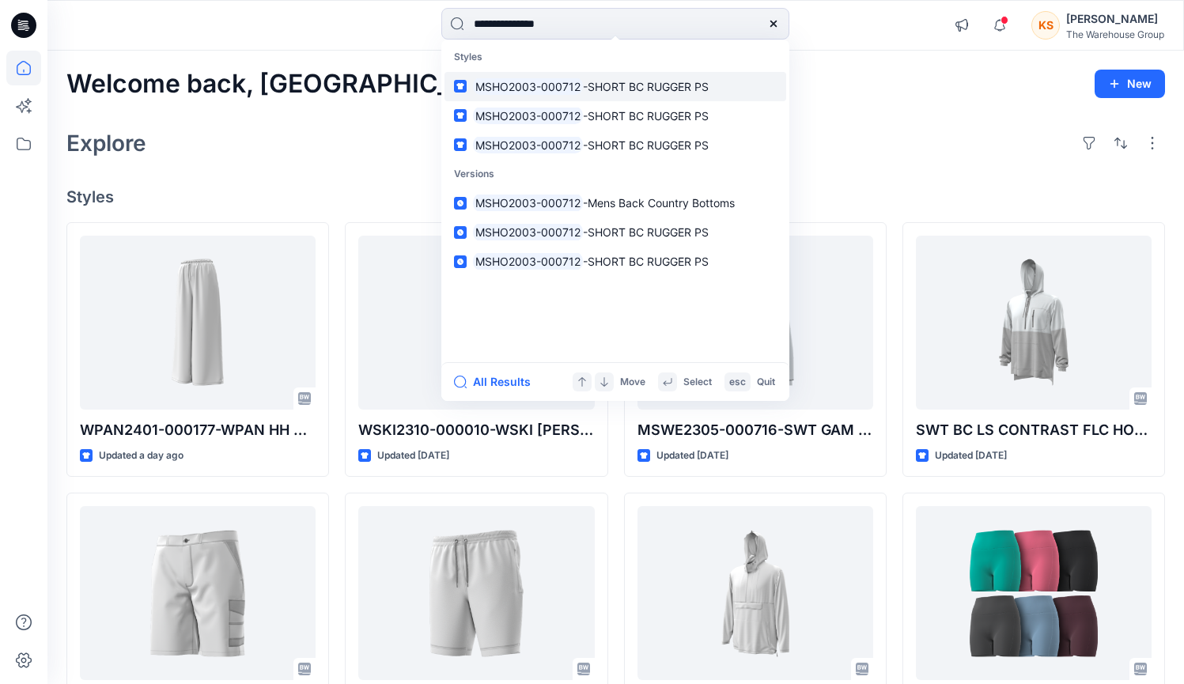
type input "**********"
click at [583, 81] on span "-SHORT BC RUGGER PS" at bounding box center [646, 86] width 126 height 13
